Goal: Transaction & Acquisition: Purchase product/service

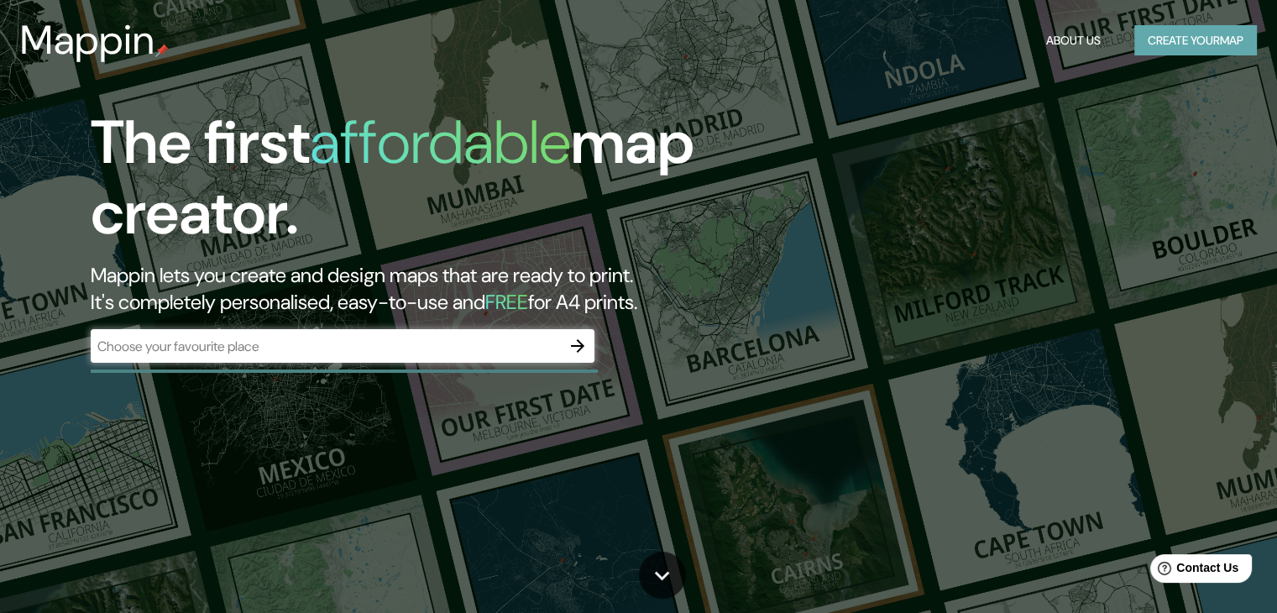
click at [1223, 32] on button "Create your map" at bounding box center [1195, 40] width 123 height 31
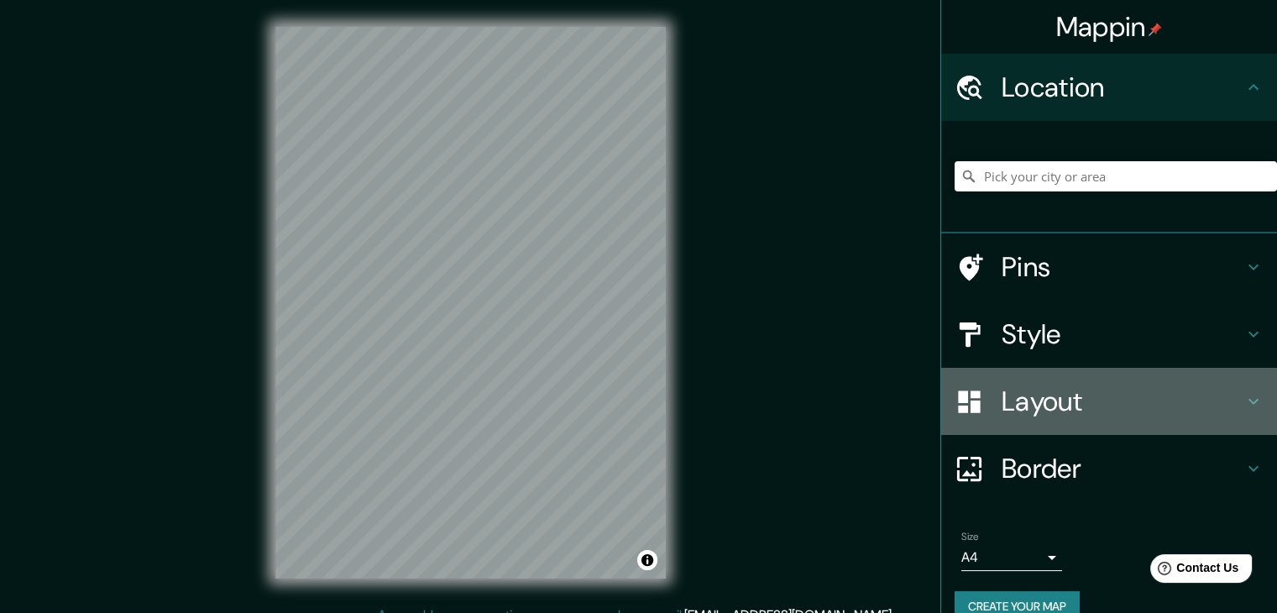
click at [1026, 406] on h4 "Layout" at bounding box center [1122, 401] width 242 height 34
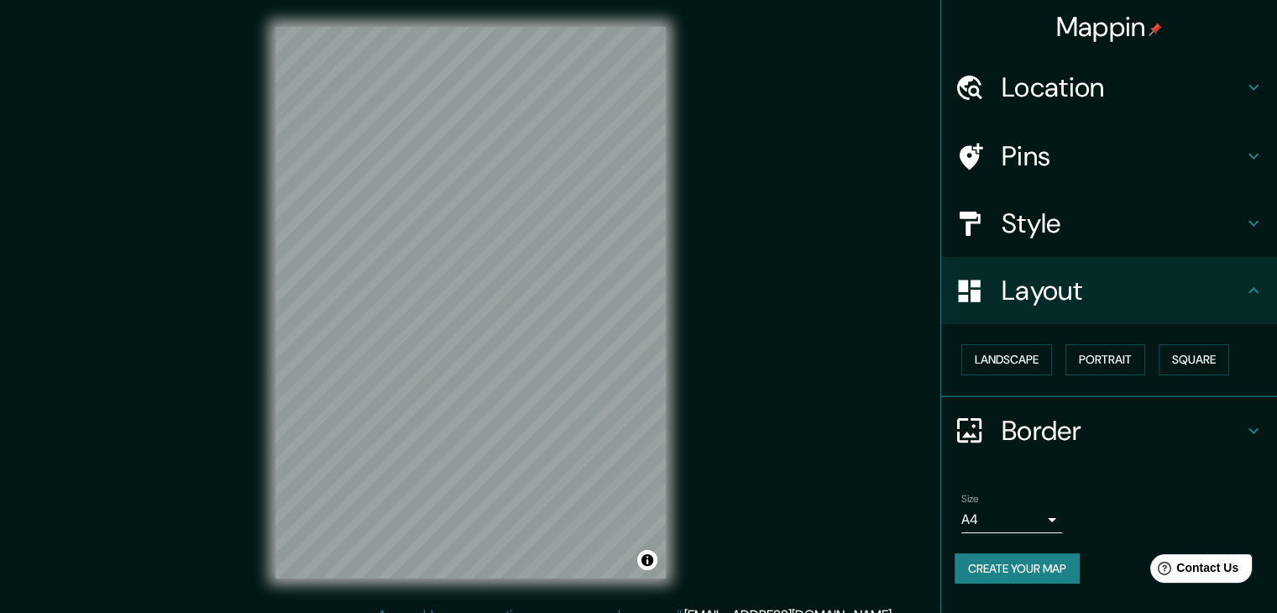
click at [1073, 187] on div "Pins" at bounding box center [1109, 156] width 336 height 67
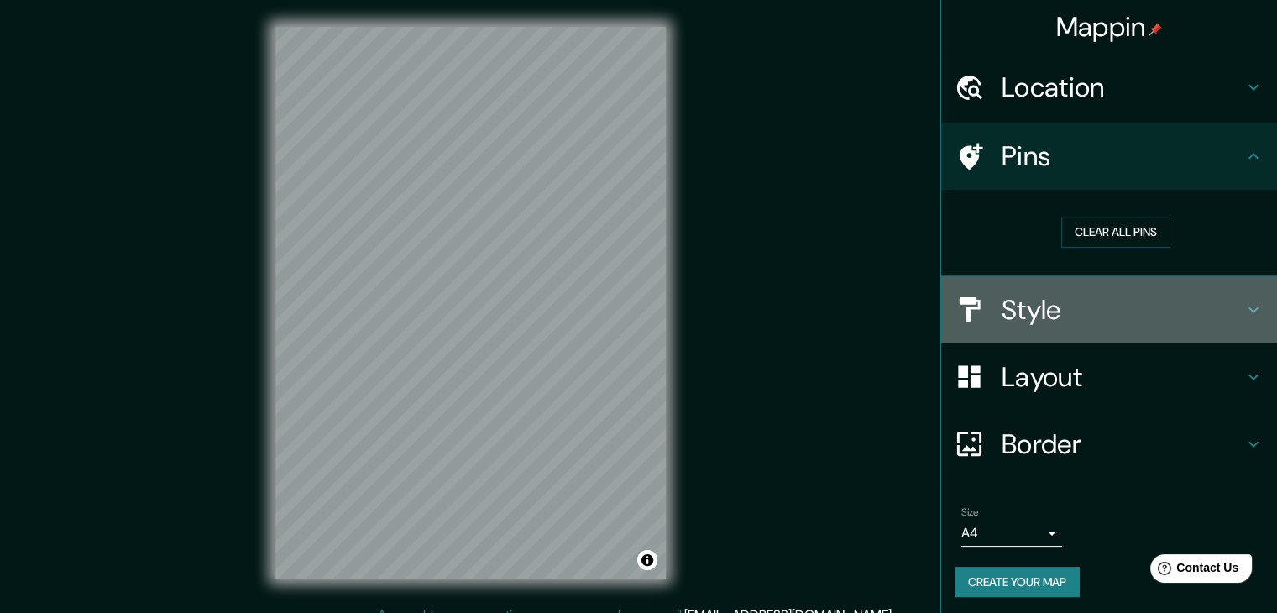
click at [1066, 286] on div "Style" at bounding box center [1109, 309] width 336 height 67
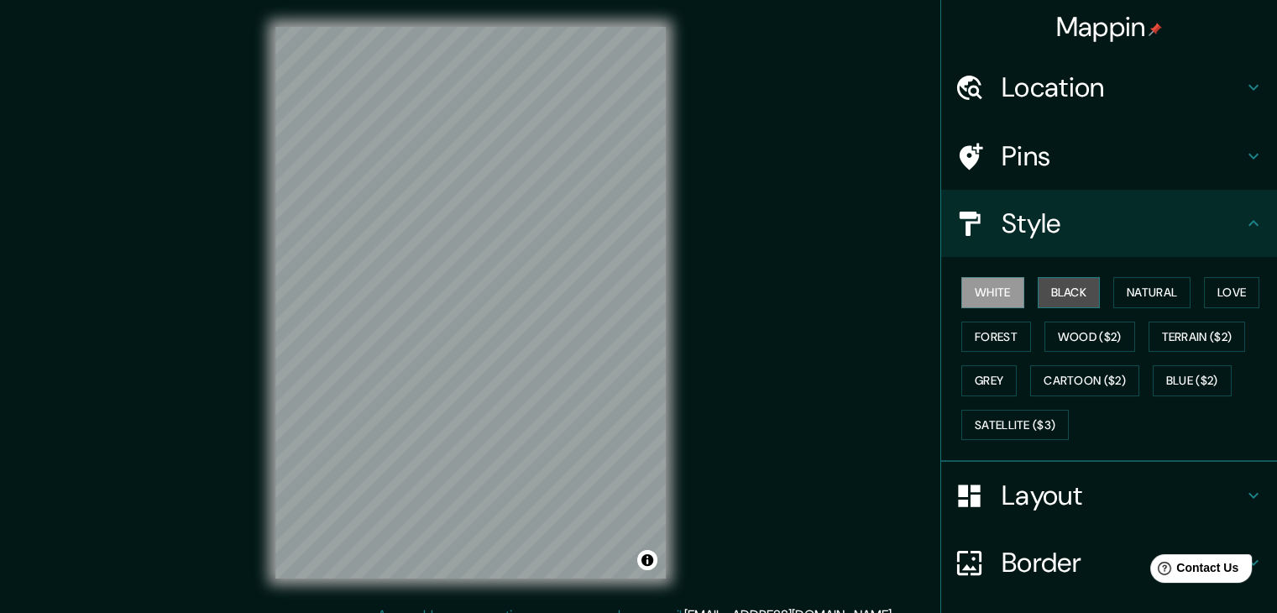
click at [1064, 292] on button "Black" at bounding box center [1068, 292] width 63 height 31
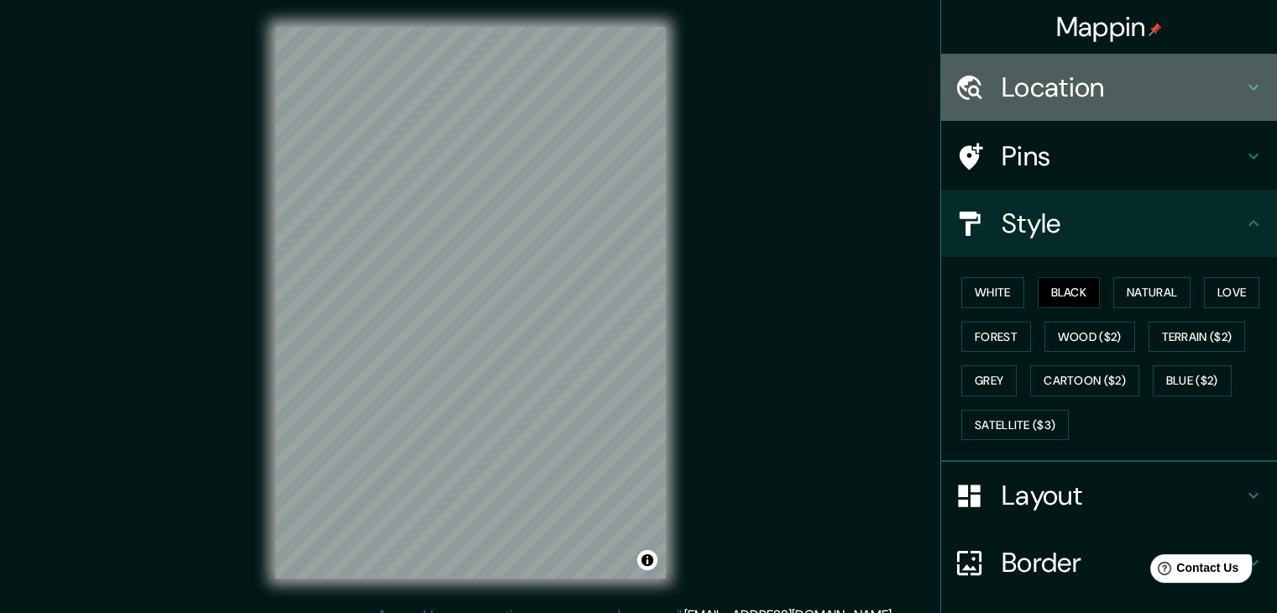
click at [1066, 91] on h4 "Location" at bounding box center [1122, 87] width 242 height 34
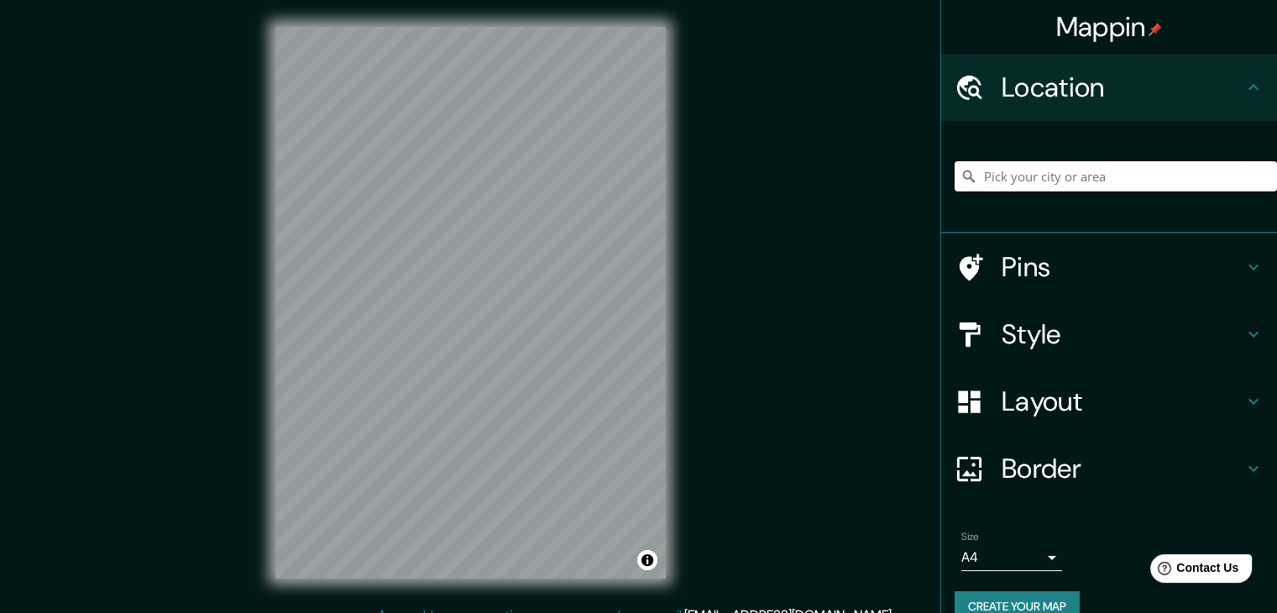
click at [1061, 185] on input "Pick your city or area" at bounding box center [1115, 176] width 322 height 30
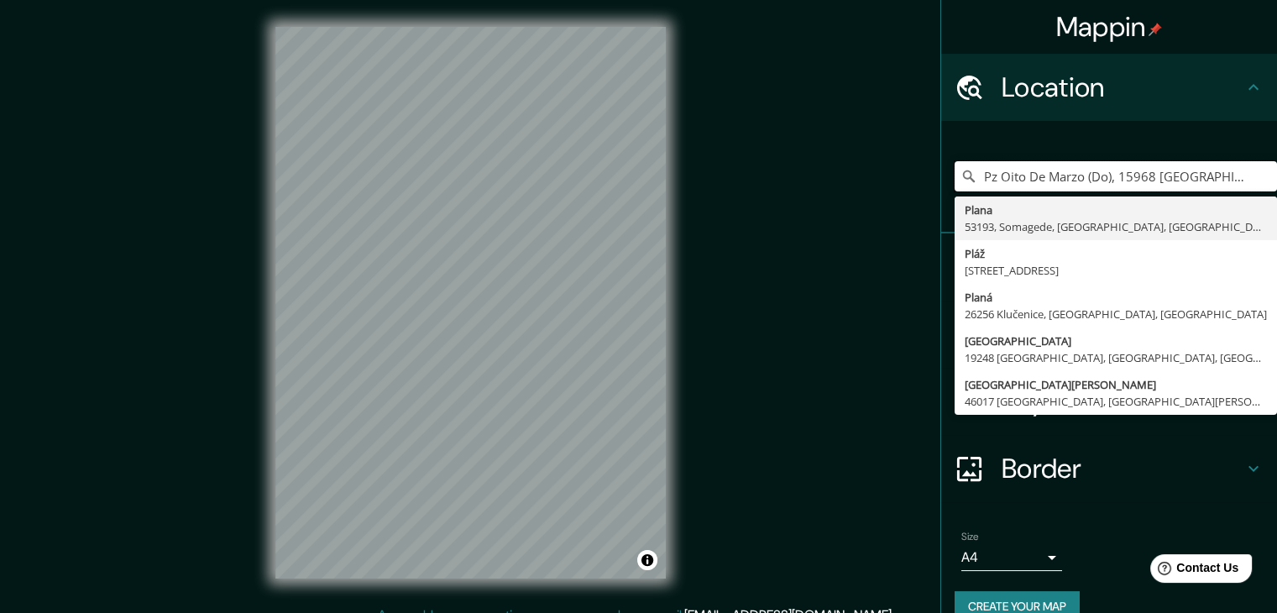
type input "Pz Oito De Marzo (Do), 15968 [GEOGRAPHIC_DATA], provincia de [GEOGRAPHIC_DATA],…"
click at [1217, 166] on input "Pz Oito De Marzo (Do), 15968 [GEOGRAPHIC_DATA], provincia de [GEOGRAPHIC_DATA],…" at bounding box center [1115, 176] width 322 height 30
click at [1254, 173] on div "Pz Oito De Marzo (Do), 15968 [GEOGRAPHIC_DATA], [GEOGRAPHIC_DATA], [GEOGRAPHIC_…" at bounding box center [1115, 176] width 322 height 30
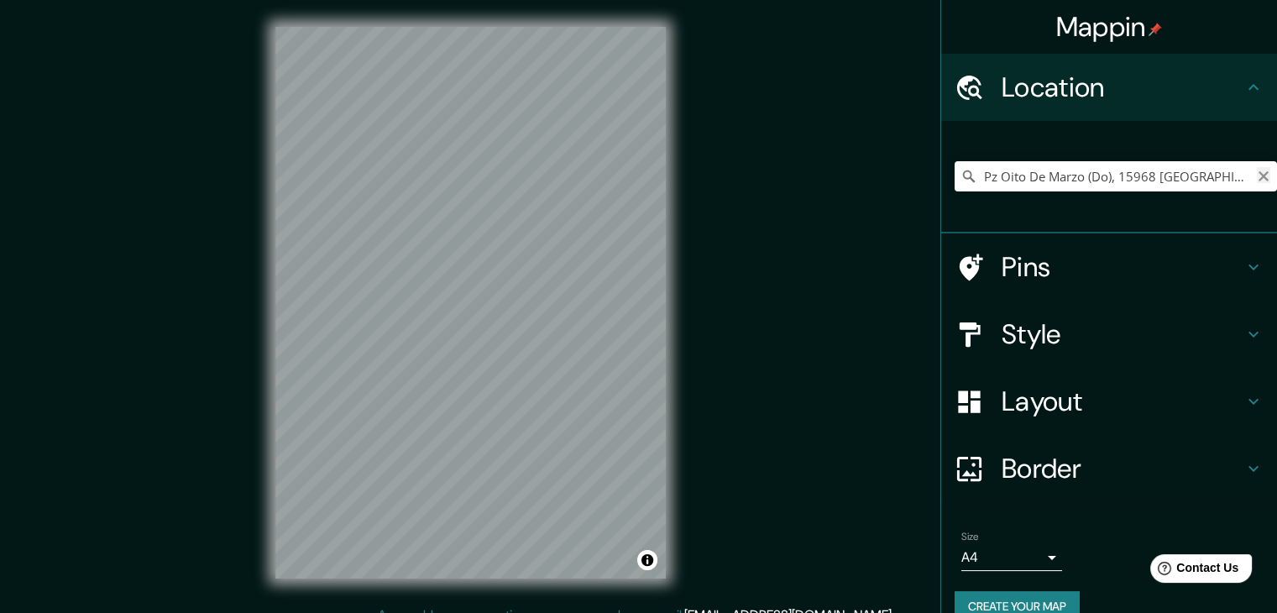
click at [1258, 173] on icon "Clear" at bounding box center [1263, 176] width 10 height 10
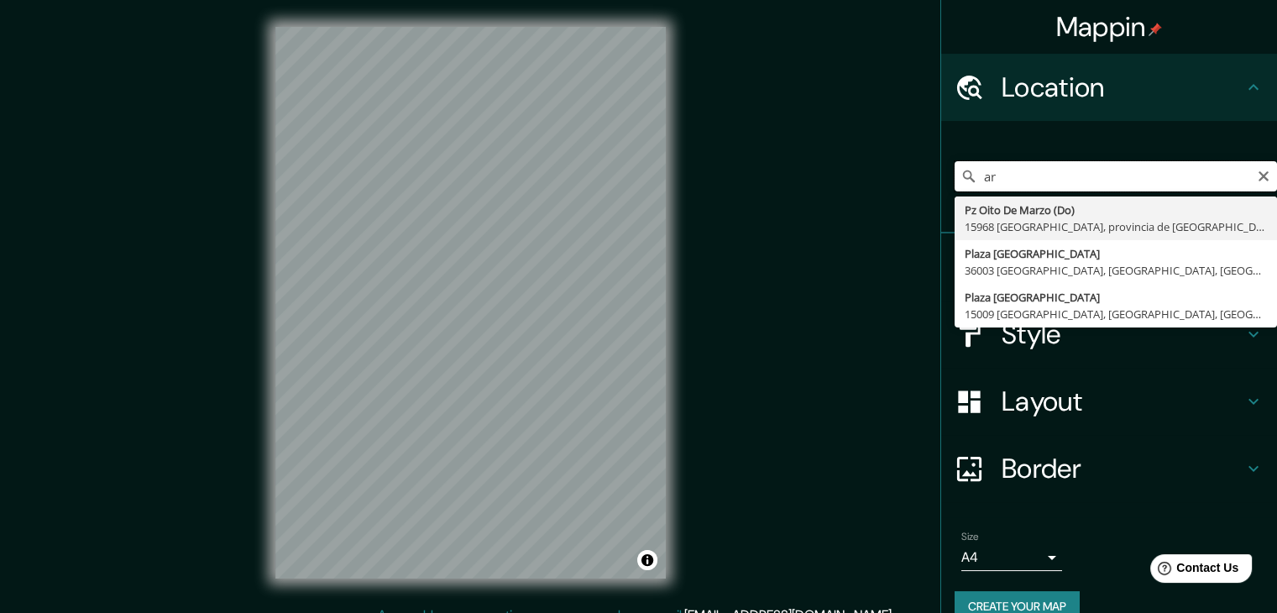
type input "a"
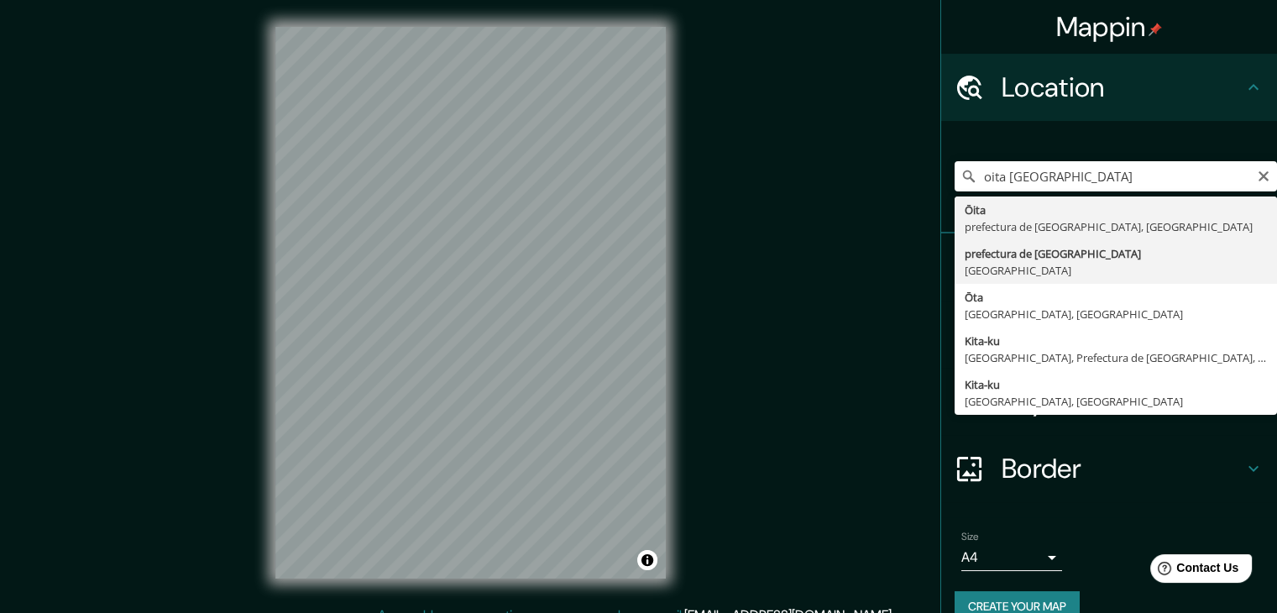
type input "prefectura de [GEOGRAPHIC_DATA], [GEOGRAPHIC_DATA]"
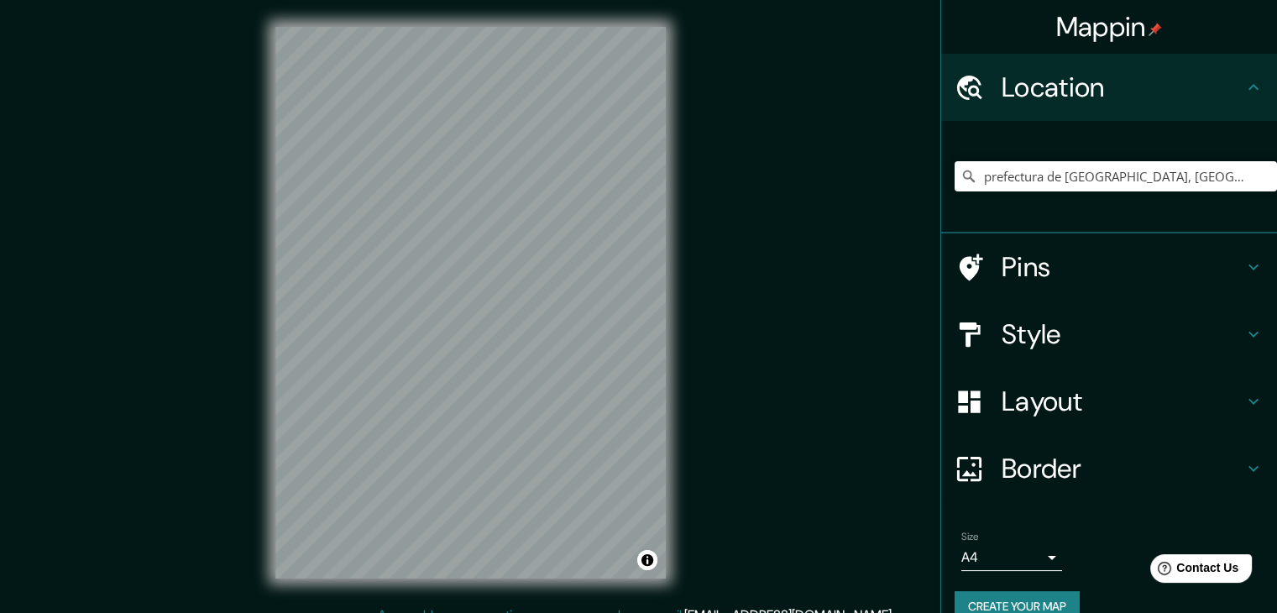
click at [801, 191] on div "Mappin Location [GEOGRAPHIC_DATA], [GEOGRAPHIC_DATA] Pins Style Layout Border C…" at bounding box center [638, 316] width 1277 height 632
